Goal: Task Accomplishment & Management: Use online tool/utility

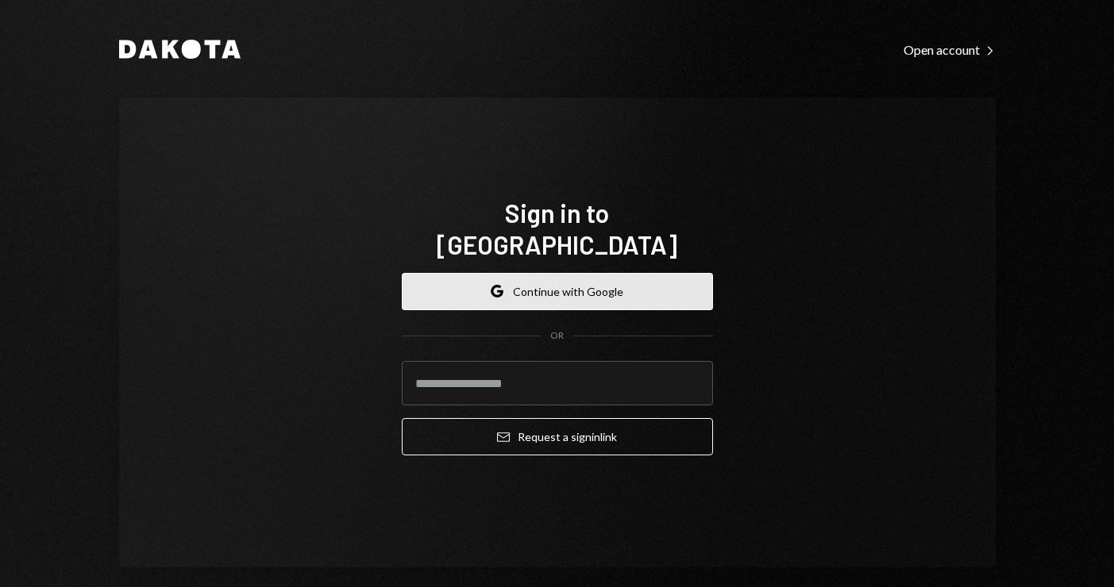
click at [604, 274] on button "Google Continue with Google" at bounding box center [557, 291] width 311 height 37
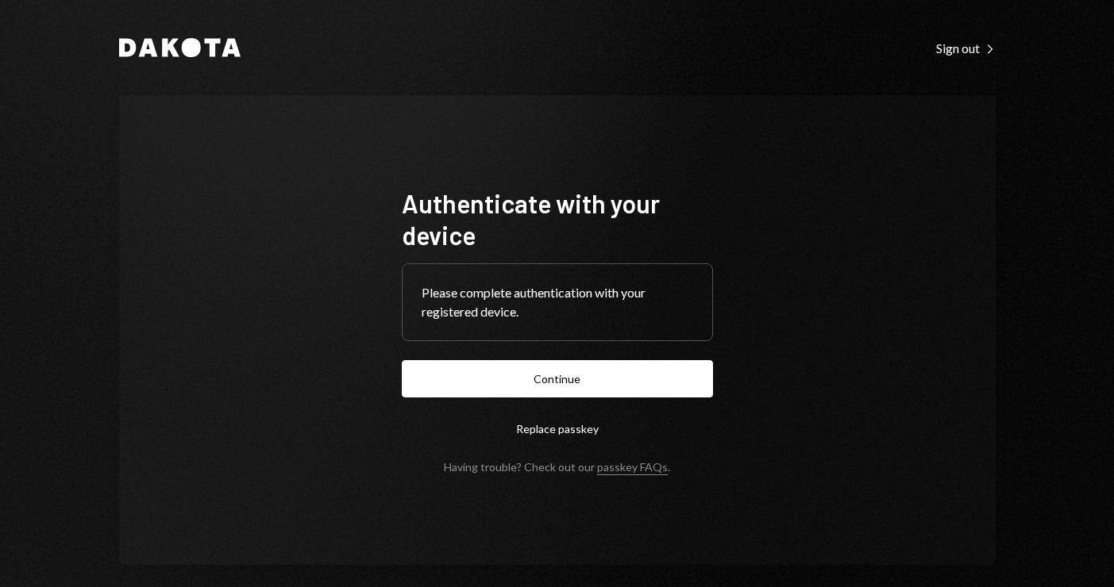
click at [587, 368] on button "Continue" at bounding box center [557, 378] width 311 height 37
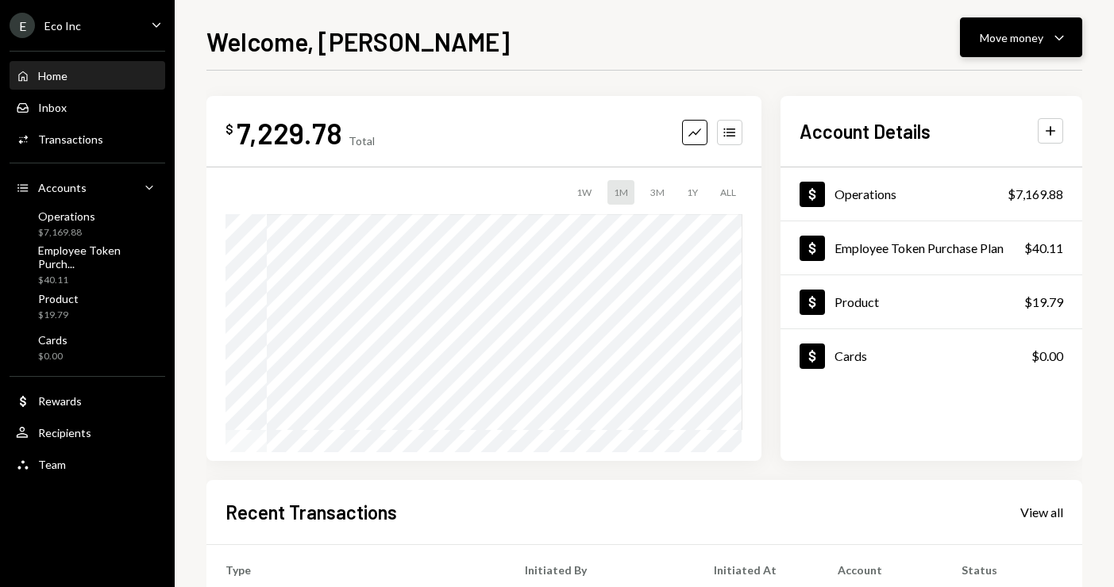
click at [1022, 36] on div "Move money" at bounding box center [1012, 37] width 64 height 17
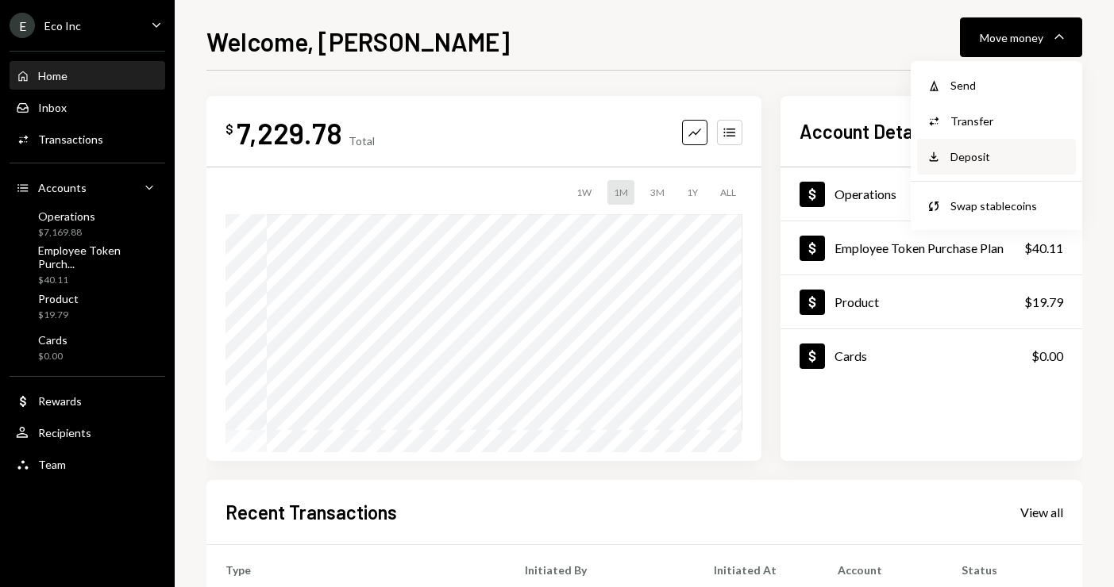
click at [978, 159] on div "Deposit" at bounding box center [1008, 156] width 116 height 17
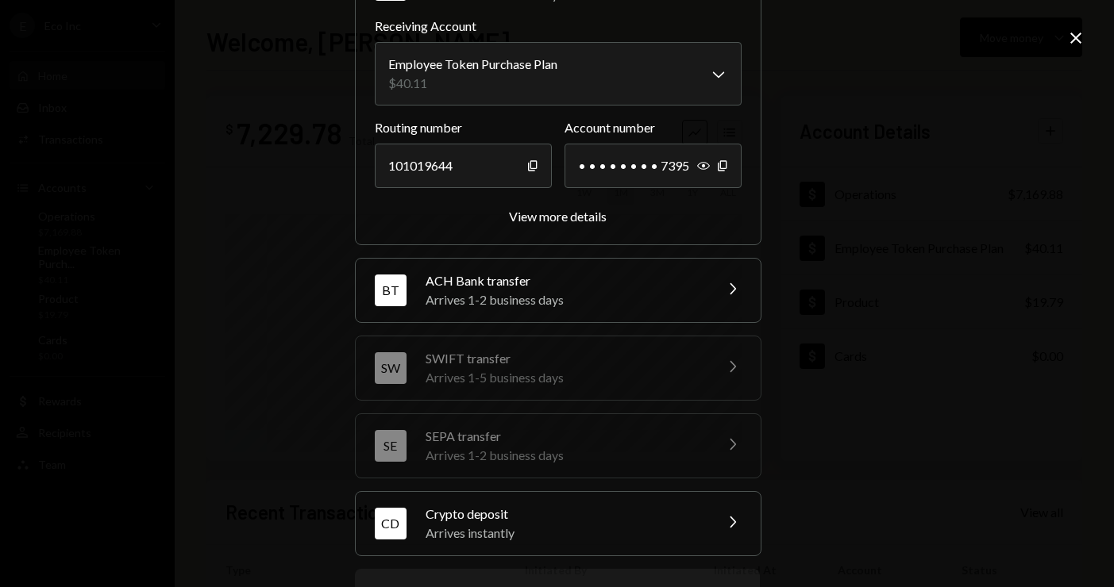
scroll to position [186, 0]
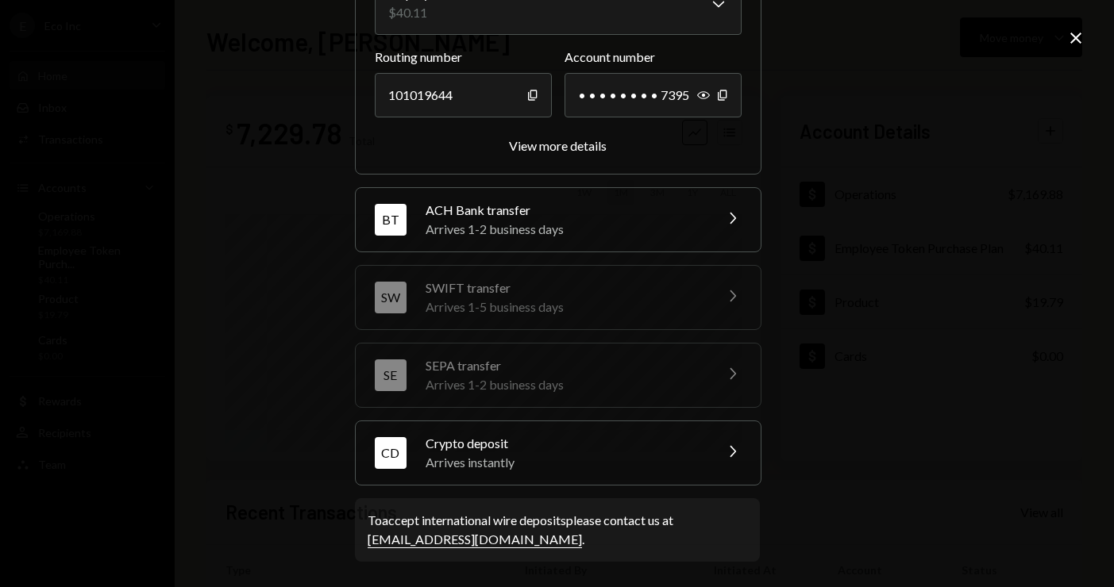
click at [614, 451] on div "Crypto deposit" at bounding box center [565, 443] width 278 height 19
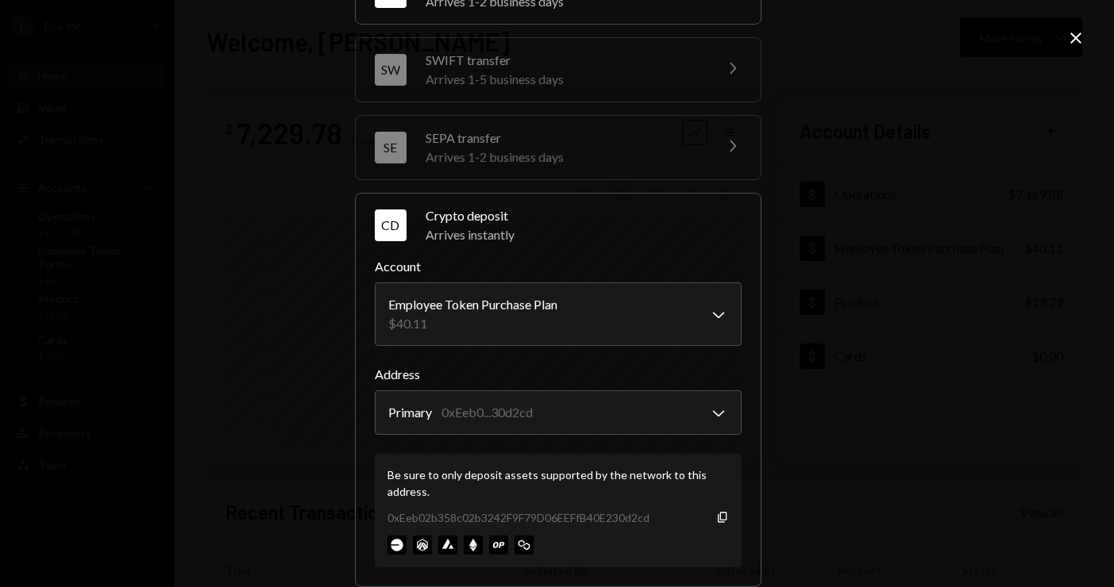
scroll to position [202, 0]
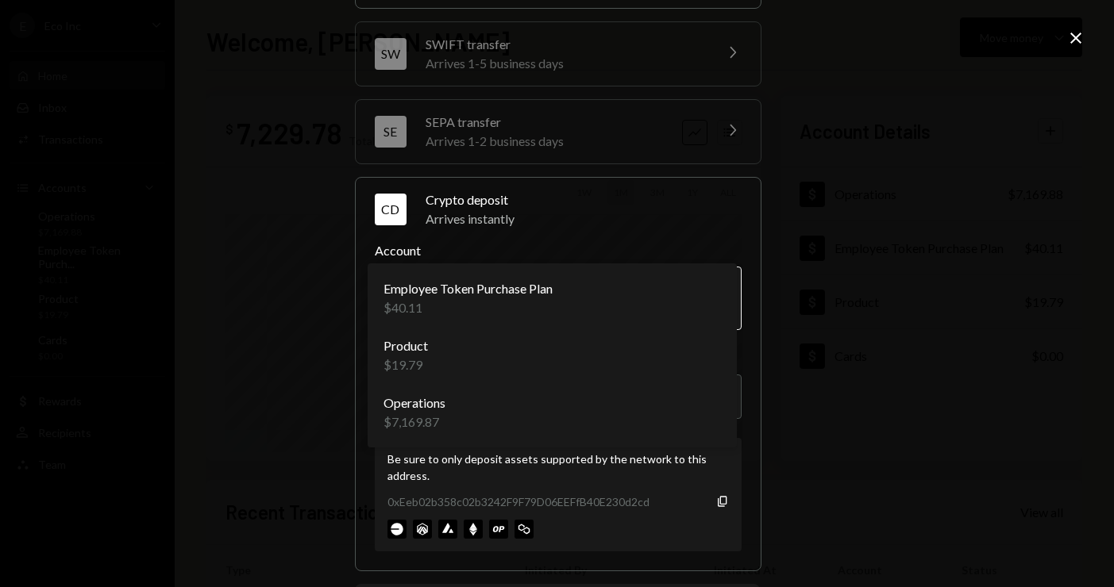
click at [662, 296] on body "E Eco Inc Caret Down Home Home Inbox Inbox Activities Transactions Accounts Acc…" at bounding box center [557, 293] width 1114 height 587
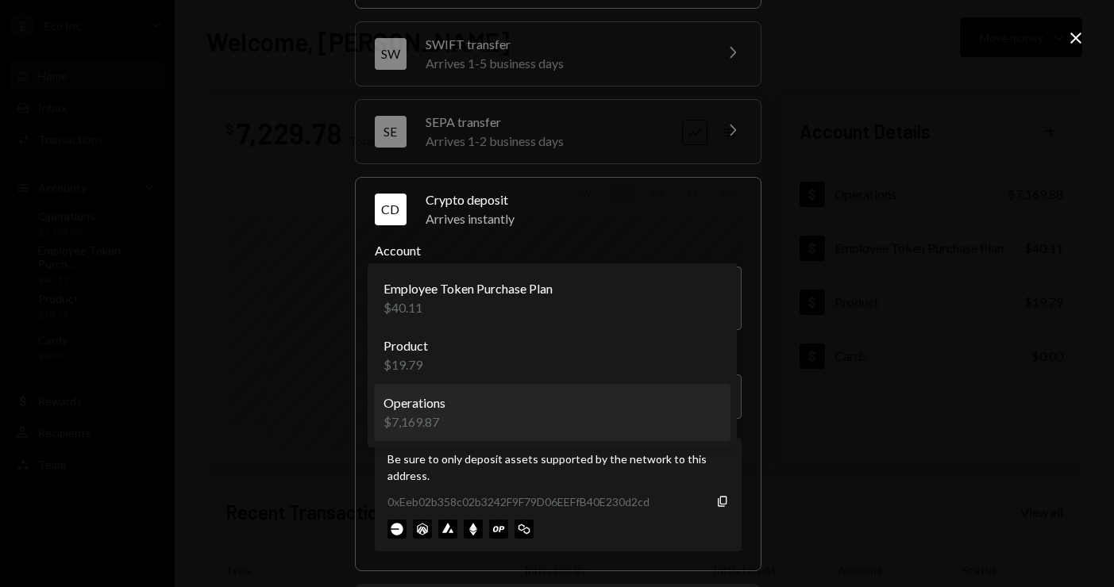
select select "**********"
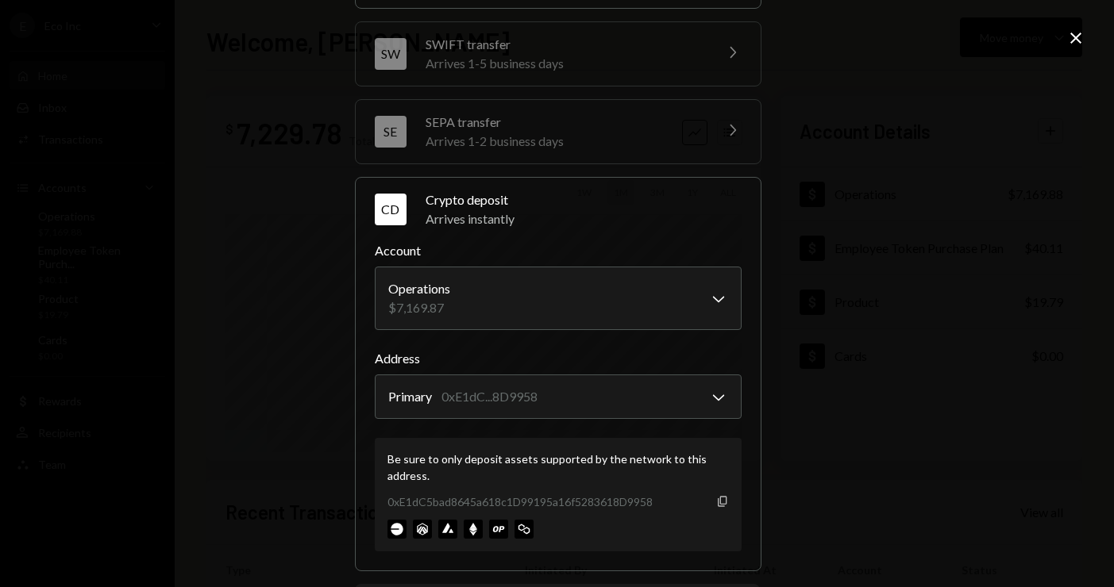
click at [716, 505] on icon "Copy" at bounding box center [722, 501] width 13 height 13
click at [1078, 43] on icon "Close" at bounding box center [1075, 38] width 19 height 19
